Goal: Transaction & Acquisition: Purchase product/service

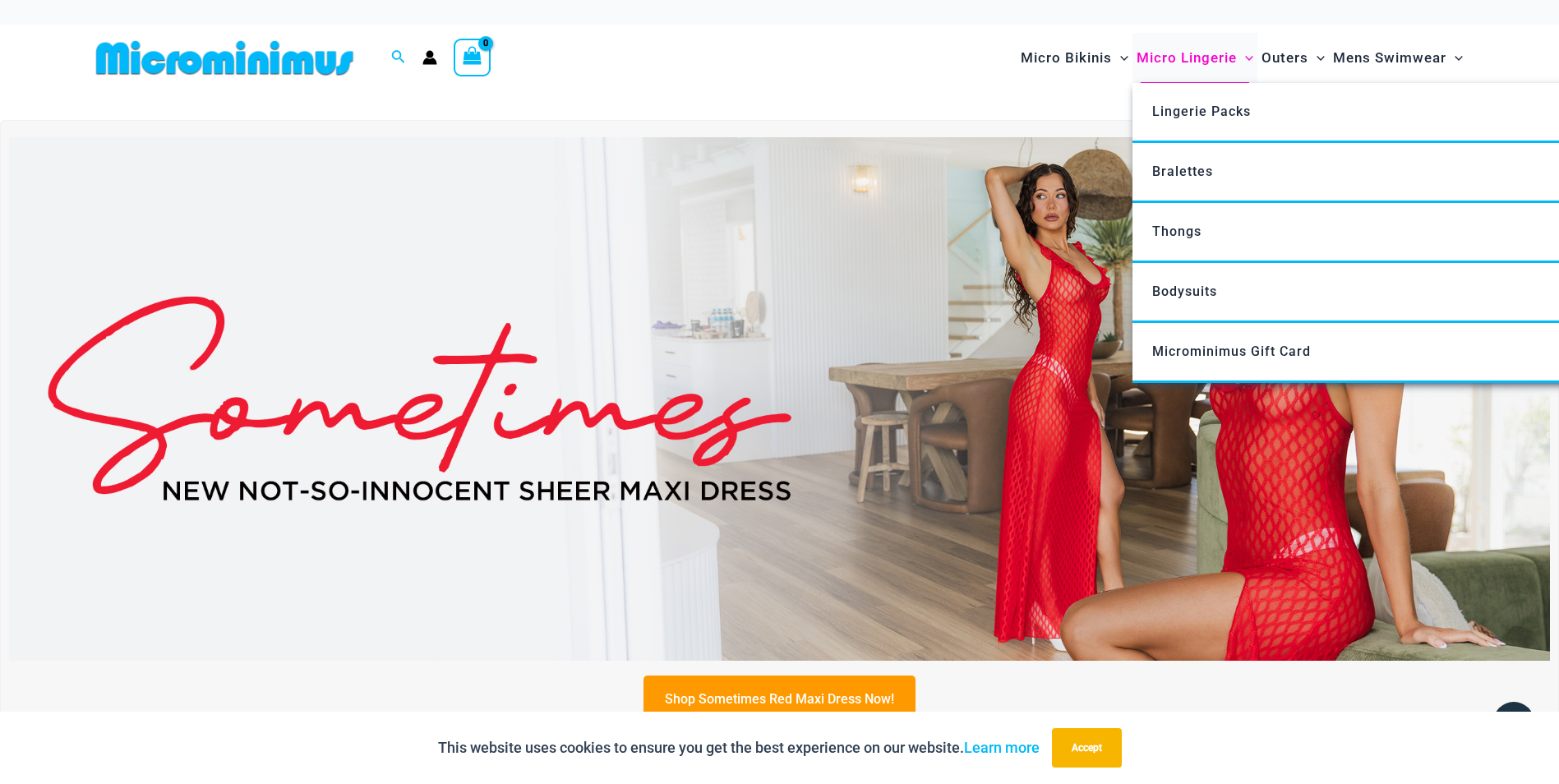
click at [1203, 57] on span "Micro Lingerie" at bounding box center [1186, 58] width 100 height 42
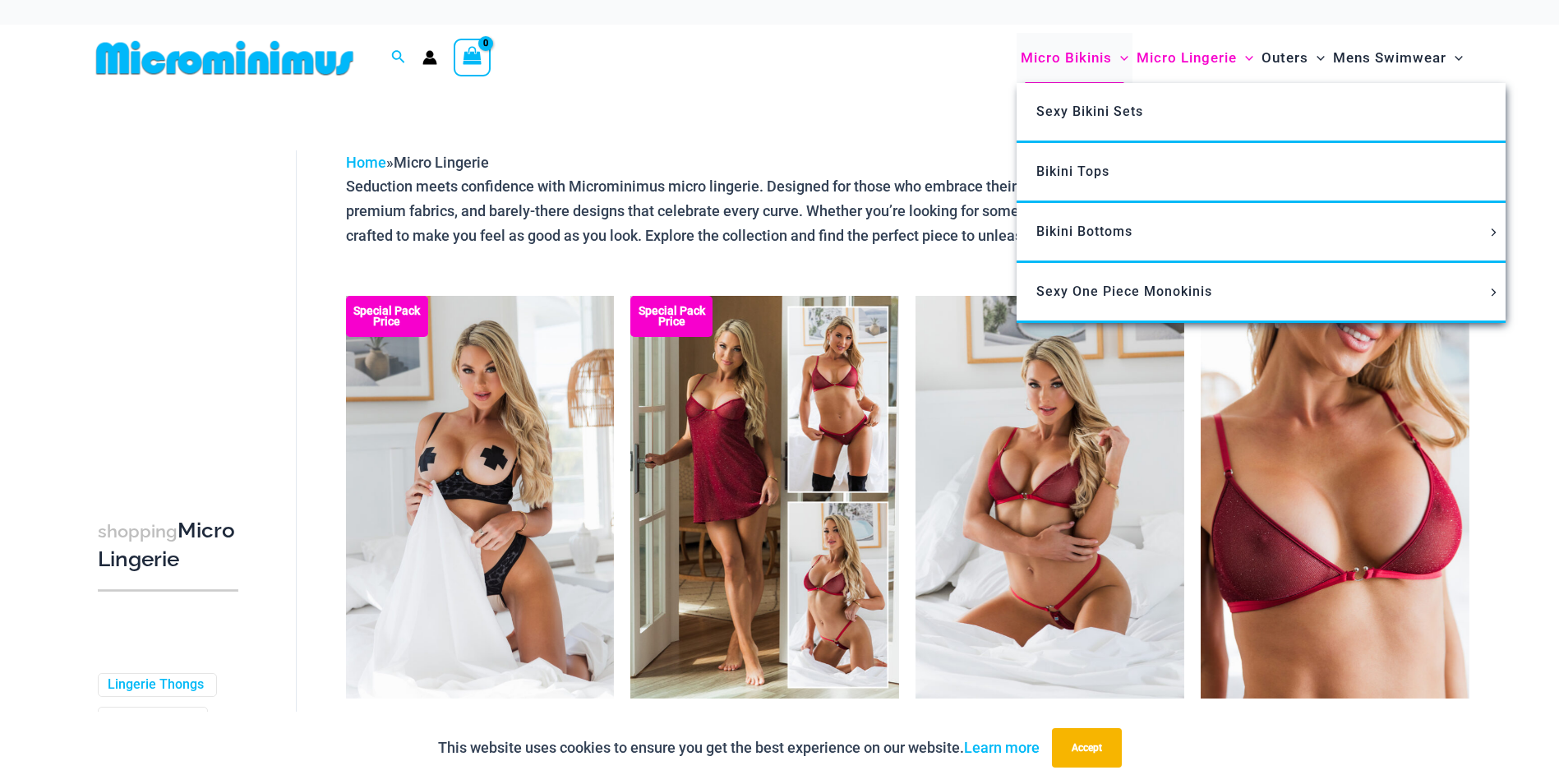
click at [1054, 63] on span "Micro Bikinis" at bounding box center [1066, 58] width 91 height 42
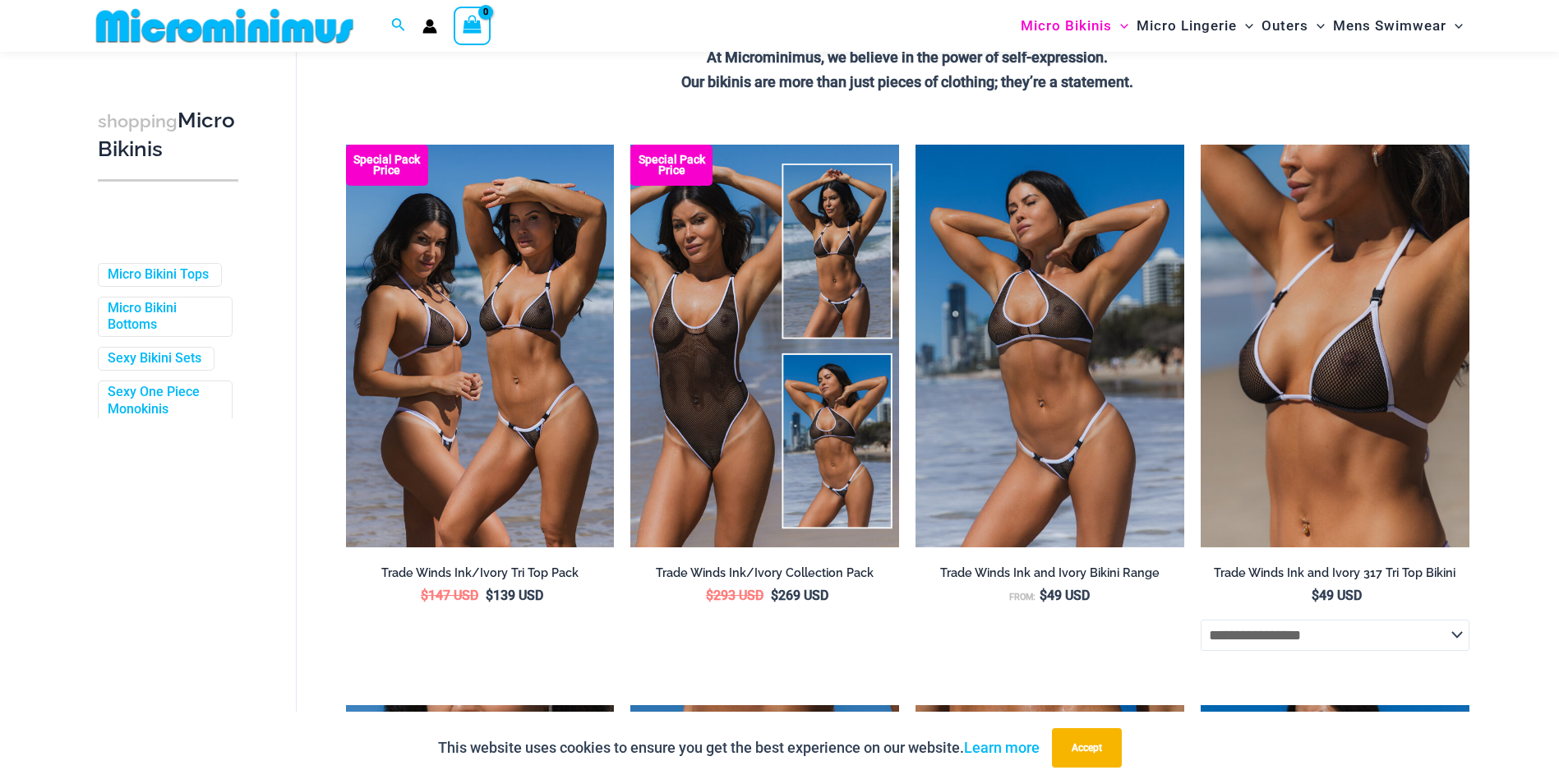
scroll to position [396, 0]
